Goal: Task Accomplishment & Management: Manage account settings

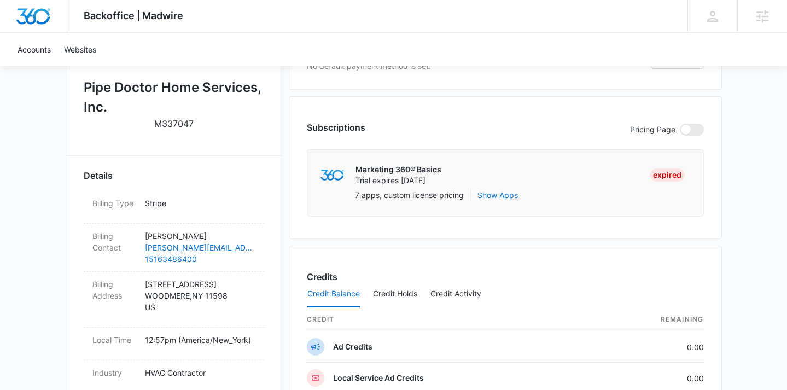
scroll to position [134, 0]
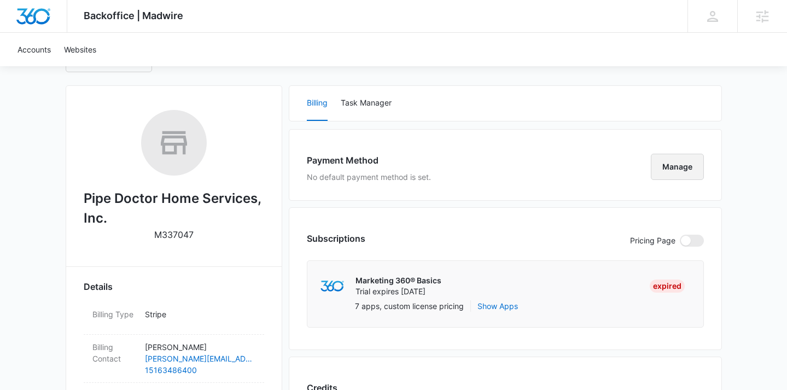
click at [687, 162] on button "Manage" at bounding box center [677, 167] width 53 height 26
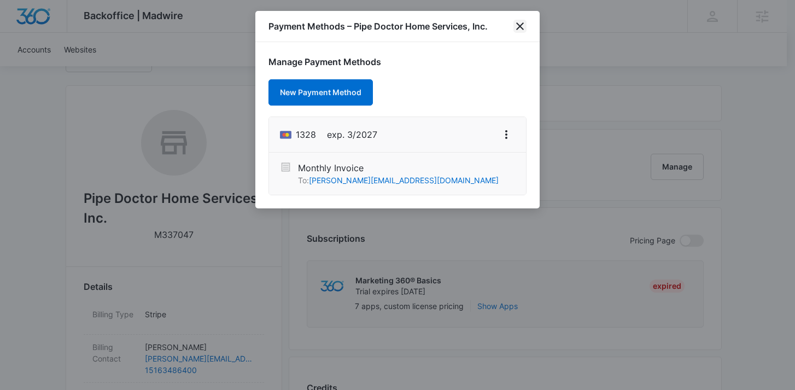
click at [524, 29] on icon "close" at bounding box center [519, 26] width 13 height 13
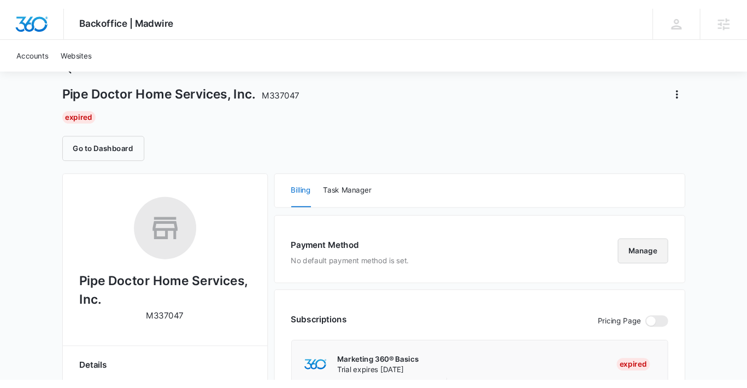
scroll to position [0, 0]
